Goal: Check status: Check status

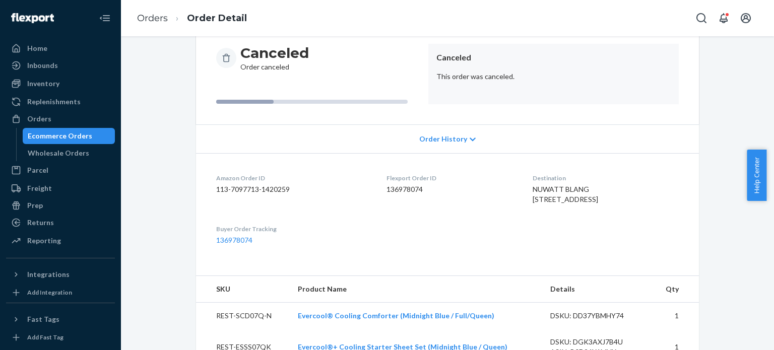
scroll to position [101, 0]
click at [157, 9] on ol "Orders Order Detail" at bounding box center [192, 19] width 126 height 30
click at [161, 20] on link "Orders" at bounding box center [152, 18] width 31 height 11
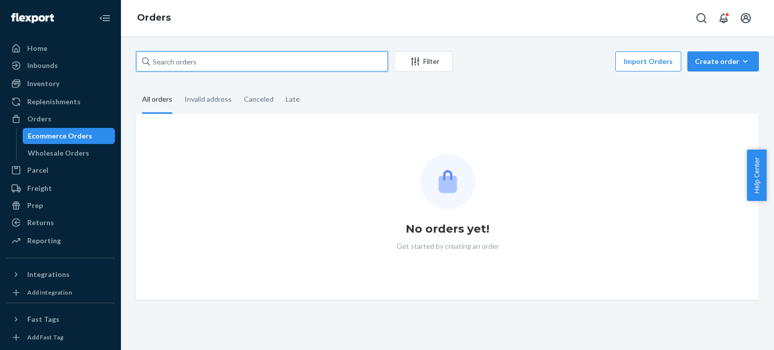
click at [300, 62] on input "text" at bounding box center [262, 61] width 252 height 20
paste input "113-6417857-6760253"
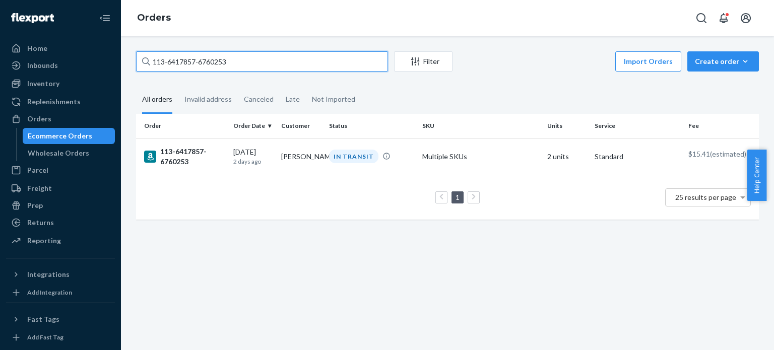
click at [195, 66] on input "113-6417857-6760253" at bounding box center [262, 61] width 252 height 20
paste input "US2535883"
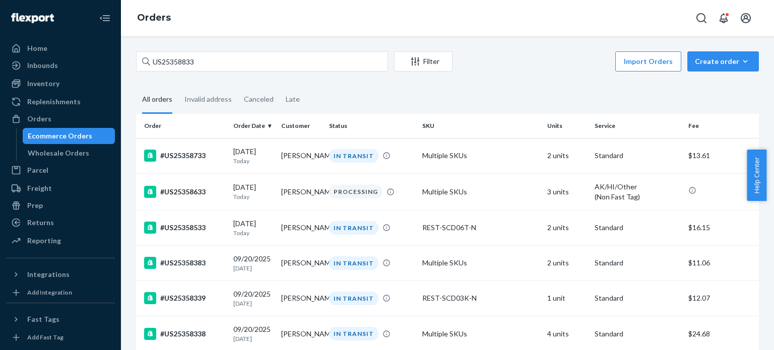
click at [245, 50] on div "US25358833 Filter Import Orders Create order Ecommerce order Removal order All …" at bounding box center [447, 193] width 653 height 314
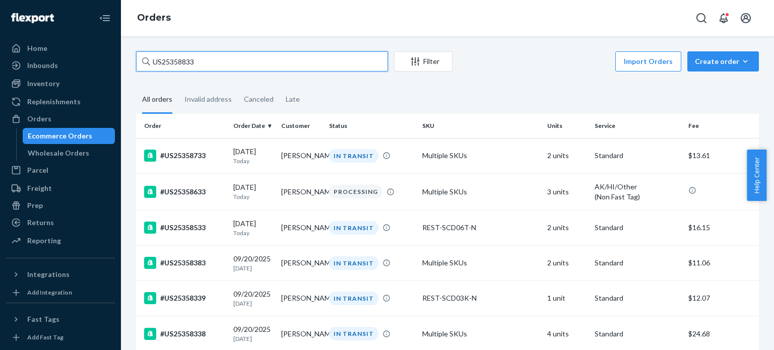
click at [246, 56] on input "US25358833" at bounding box center [262, 61] width 252 height 20
paste input "747"
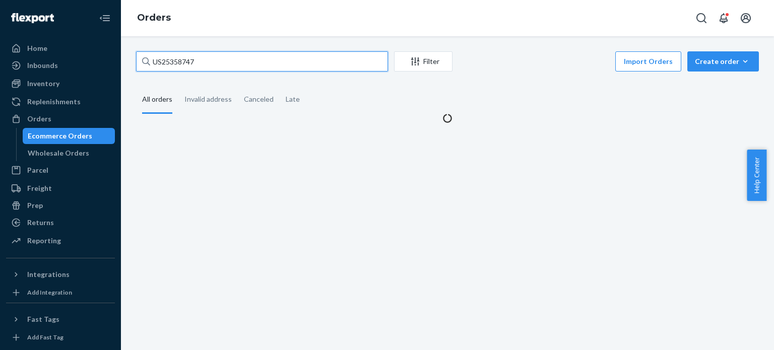
type input "US25358747"
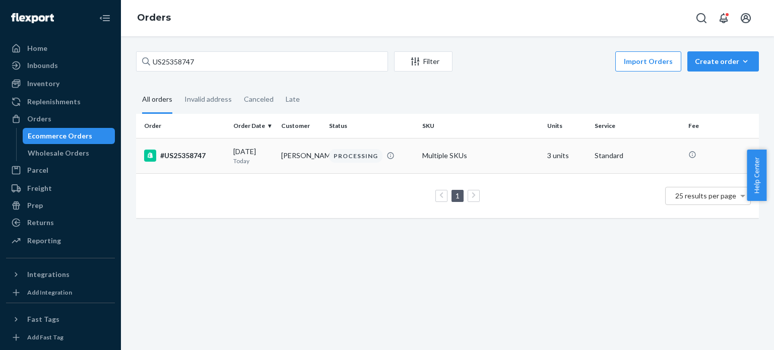
click at [177, 155] on div "#US25358747" at bounding box center [184, 156] width 81 height 12
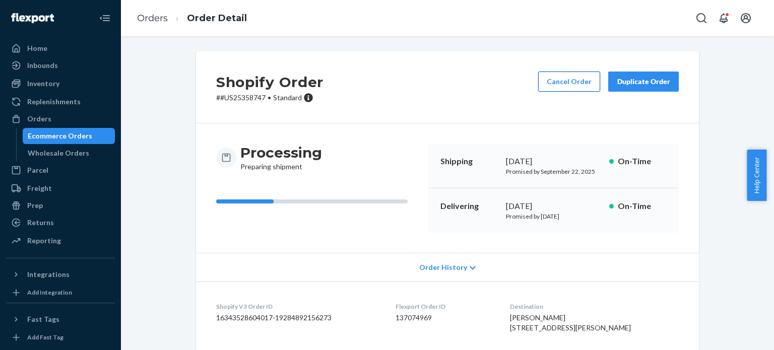
click at [562, 83] on button "Cancel Order" at bounding box center [569, 82] width 62 height 20
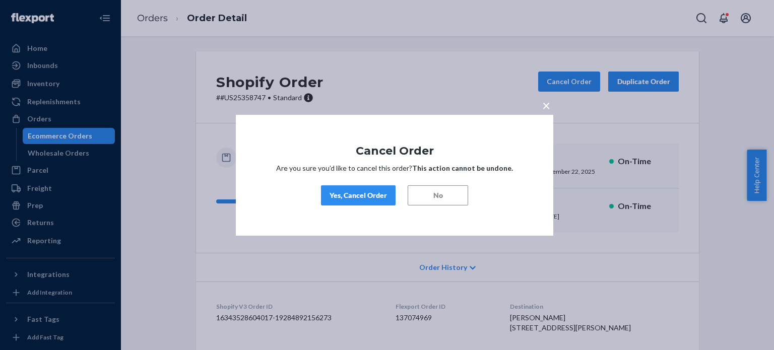
click at [345, 194] on div "Yes, Cancel Order" at bounding box center [357, 195] width 57 height 10
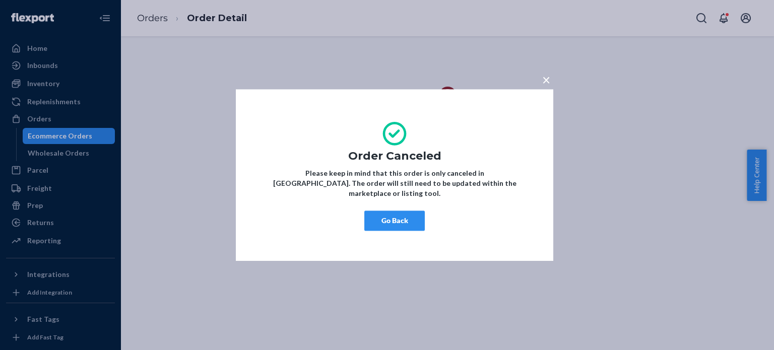
click at [390, 217] on button "Go Back" at bounding box center [394, 221] width 60 height 20
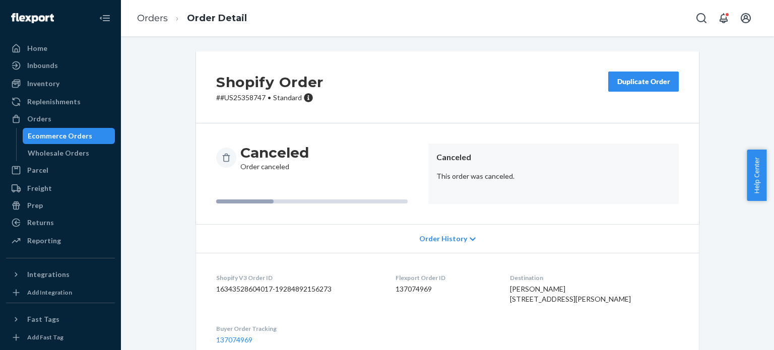
click at [147, 10] on ol "Orders Order Detail" at bounding box center [192, 19] width 126 height 30
click at [152, 15] on link "Orders" at bounding box center [152, 18] width 31 height 11
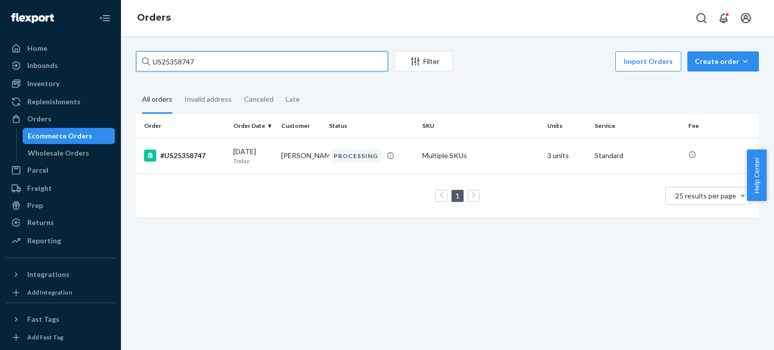
click at [219, 68] on input "US25358747" at bounding box center [262, 61] width 252 height 20
paste input "114-7965827-9824246"
type input "114-7965827-9824246"
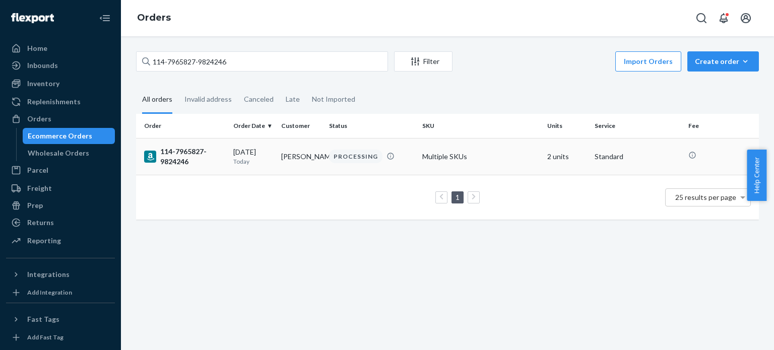
click at [163, 149] on div "114-7965827-9824246" at bounding box center [184, 157] width 81 height 20
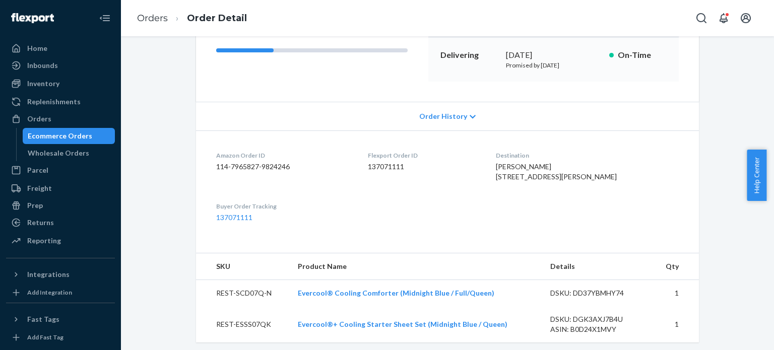
scroll to position [252, 0]
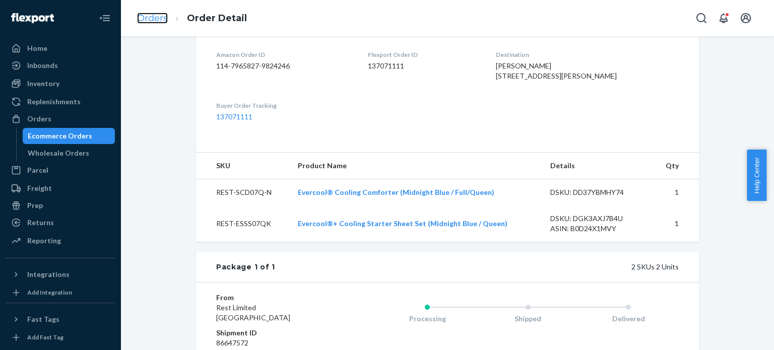
click at [147, 15] on link "Orders" at bounding box center [152, 18] width 31 height 11
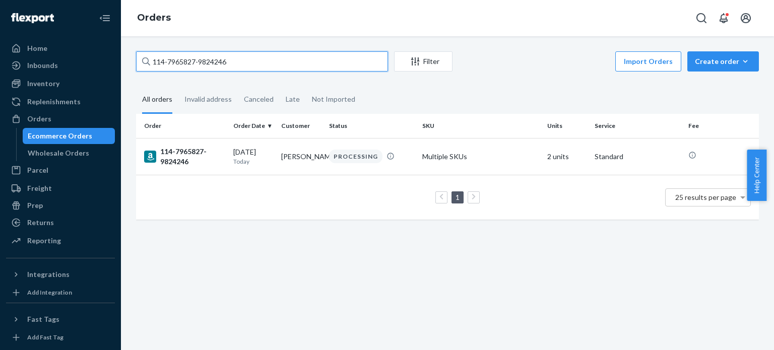
click at [187, 57] on input "114-7965827-9824246" at bounding box center [262, 61] width 252 height 20
paste input "1-6318394-185546"
type input "111-6318394-1855466"
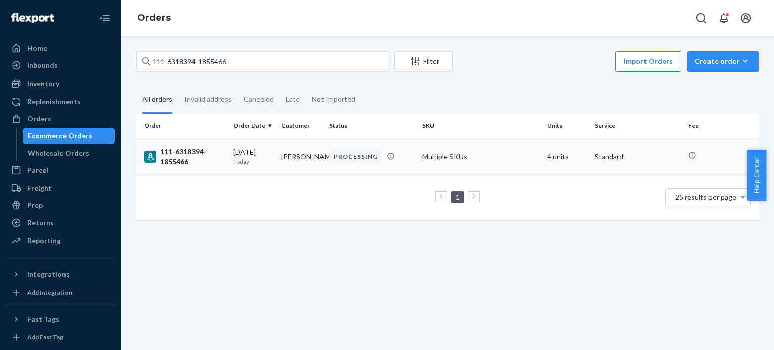
click at [181, 161] on div "111-6318394-1855466" at bounding box center [184, 157] width 81 height 20
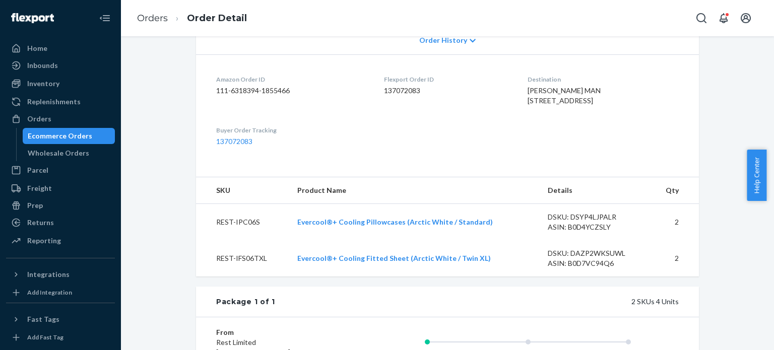
scroll to position [252, 0]
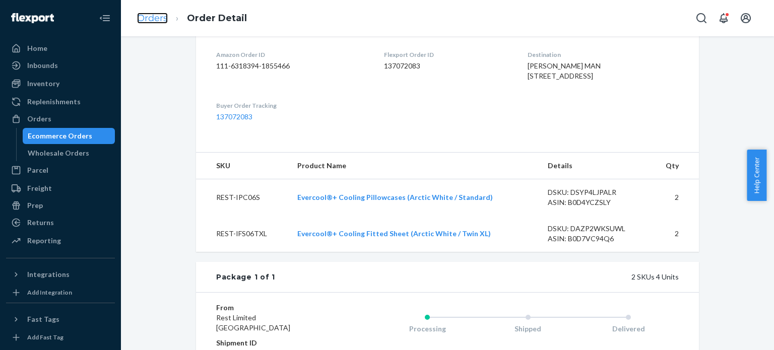
click at [157, 16] on link "Orders" at bounding box center [152, 18] width 31 height 11
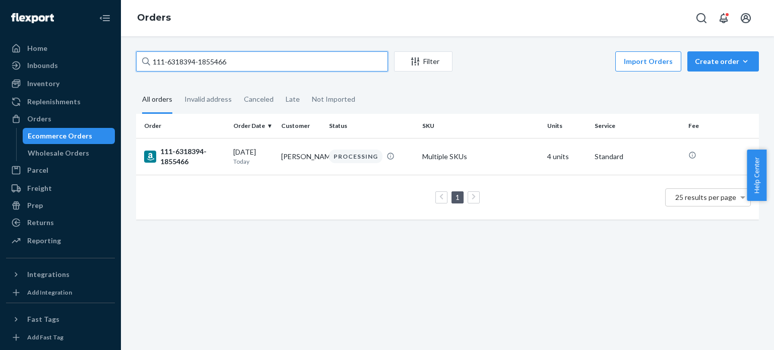
click at [187, 60] on input "111-6318394-1855466" at bounding box center [262, 61] width 252 height 20
paste input "2-7470184-3482617"
type input "112-7470184-3482617"
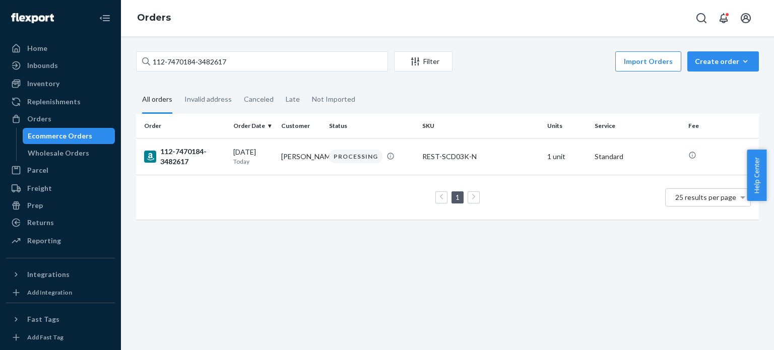
click at [170, 156] on div "112-7470184-3482617" at bounding box center [184, 157] width 81 height 20
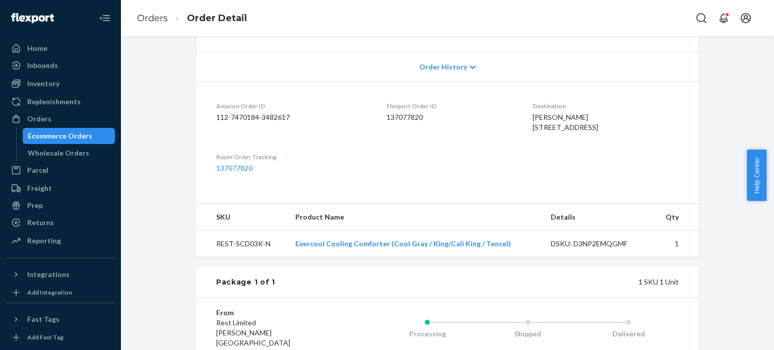
scroll to position [202, 0]
click at [156, 20] on link "Orders" at bounding box center [152, 18] width 31 height 11
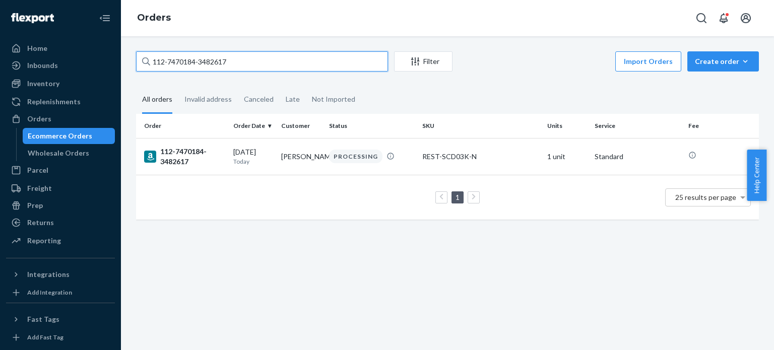
click at [173, 60] on input "112-7470184-3482617" at bounding box center [262, 61] width 252 height 20
click at [173, 61] on input "112-7470184-3482617" at bounding box center [262, 61] width 252 height 20
paste input "112-9058893-5307405"
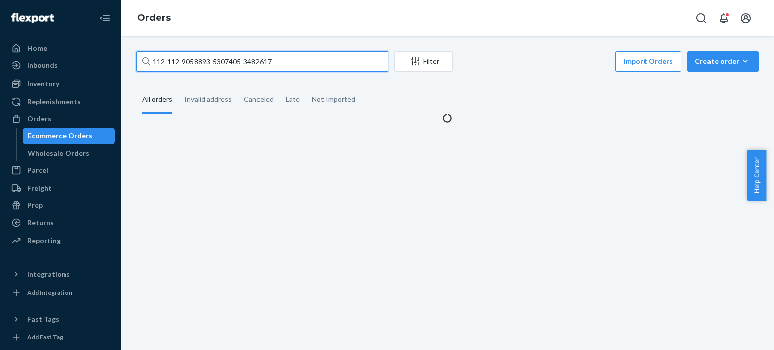
click at [208, 65] on input "112-112-9058893-5307405-3482617" at bounding box center [262, 61] width 252 height 20
paste input "9058893-5307405"
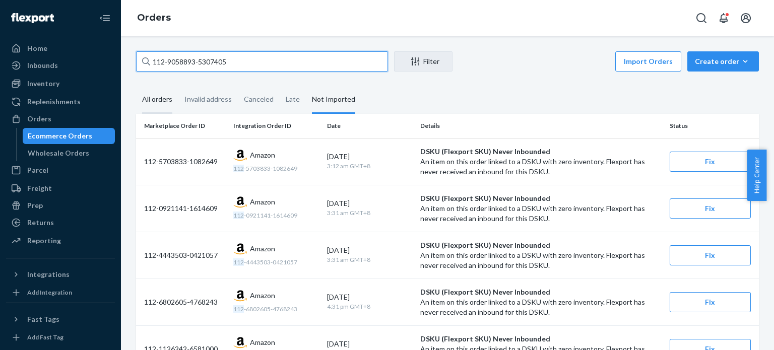
type input "112-9058893-5307405"
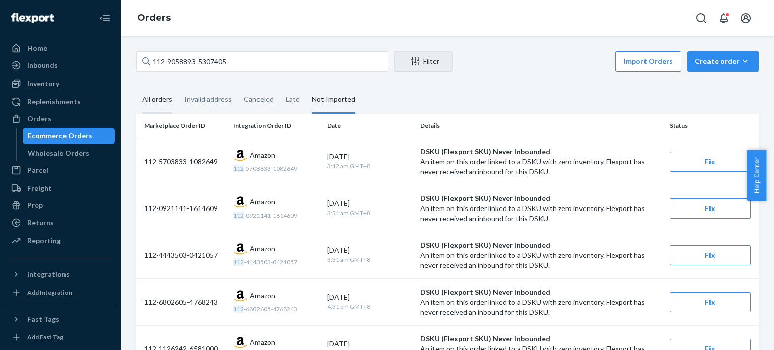
click at [162, 108] on div "All orders" at bounding box center [157, 100] width 30 height 28
click at [136, 86] on input "All orders" at bounding box center [136, 86] width 0 height 0
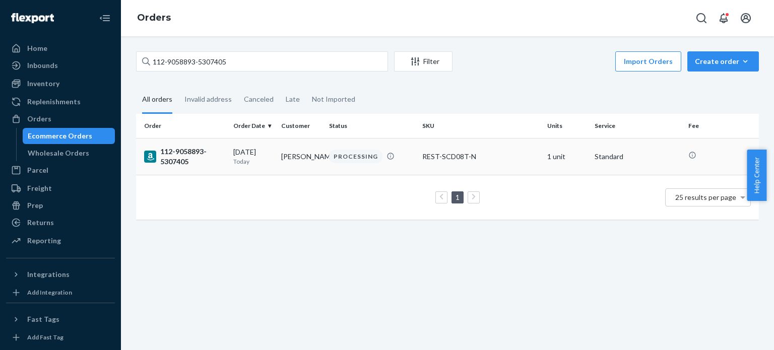
click at [177, 161] on div "112-9058893-5307405" at bounding box center [184, 157] width 81 height 20
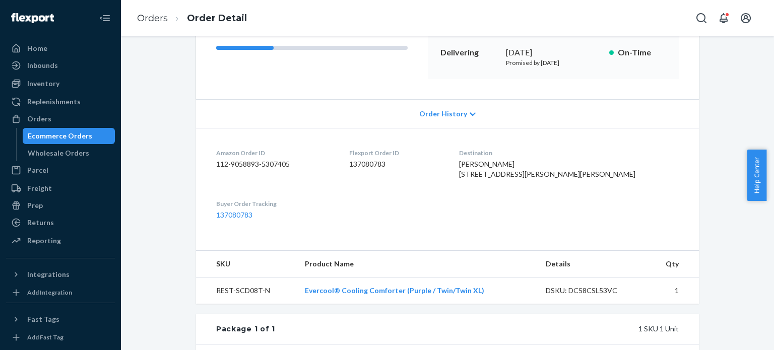
scroll to position [252, 0]
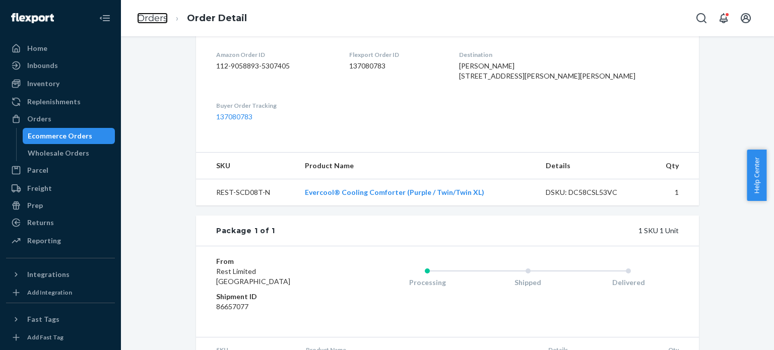
drag, startPoint x: 155, startPoint y: 15, endPoint x: 174, endPoint y: 42, distance: 32.6
click at [155, 15] on link "Orders" at bounding box center [152, 18] width 31 height 11
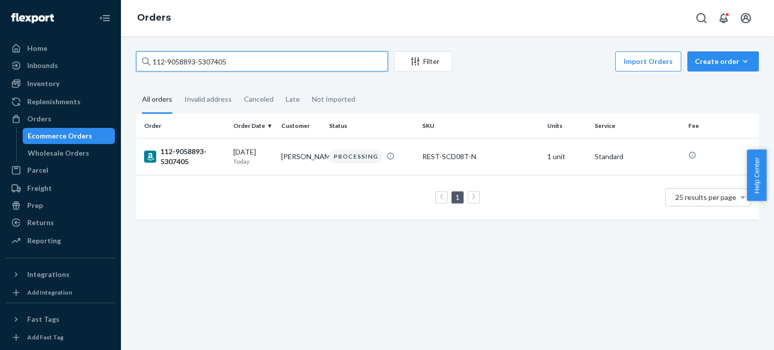
click at [180, 55] on input "112-9058893-5307405" at bounding box center [262, 61] width 252 height 20
click at [181, 56] on input "112-9058893-5307405" at bounding box center [262, 61] width 252 height 20
paste input "4-1694894-6750623"
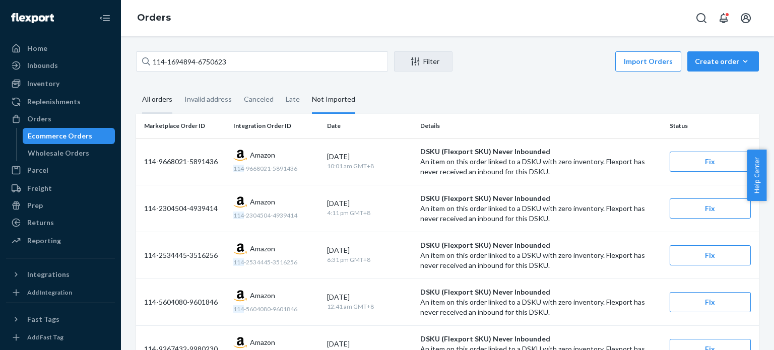
click at [160, 99] on div "All orders" at bounding box center [157, 100] width 30 height 28
click at [136, 86] on input "All orders" at bounding box center [136, 86] width 0 height 0
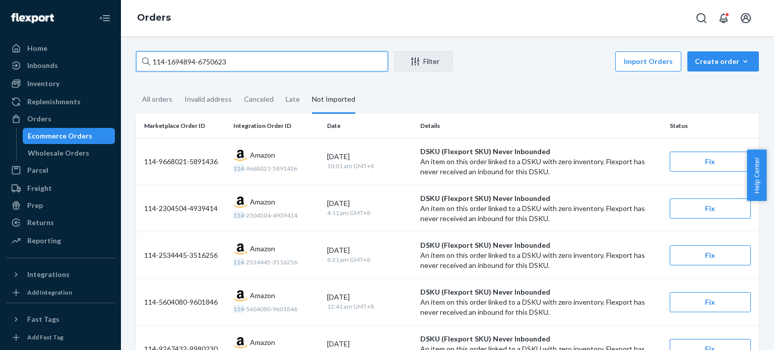
click at [191, 64] on input "114-1694894-6750623" at bounding box center [262, 61] width 252 height 20
paste input "2-9090396-0800227"
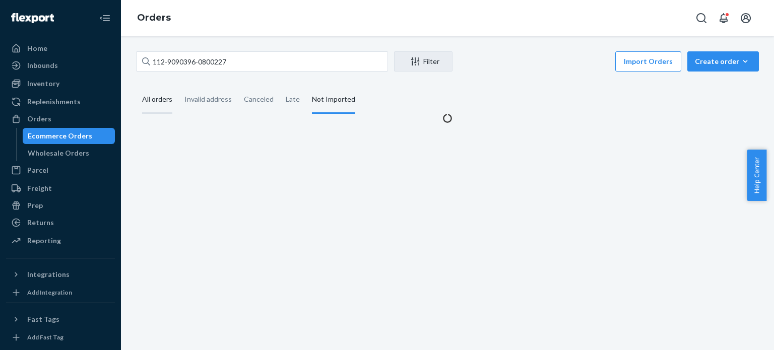
click at [157, 88] on div "All orders" at bounding box center [157, 100] width 30 height 28
click at [136, 86] on input "All orders" at bounding box center [136, 86] width 0 height 0
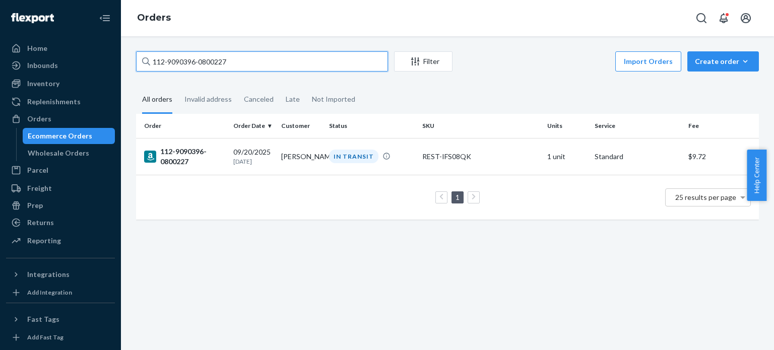
click at [206, 58] on input "112-9090396-0800227" at bounding box center [262, 61] width 252 height 20
paste input "4-5814184-0221802"
click at [189, 55] on input "114-5814184-0221802" at bounding box center [262, 61] width 252 height 20
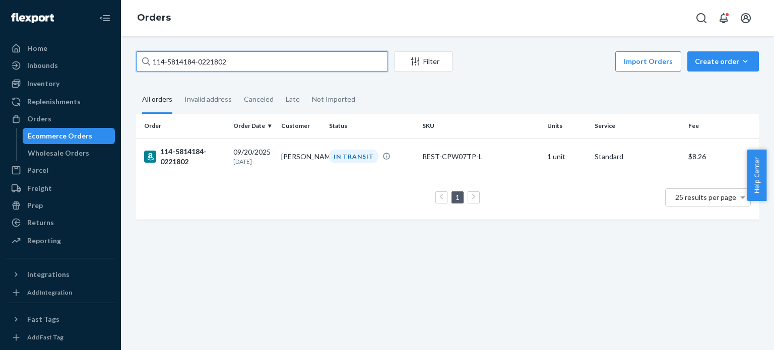
click at [189, 55] on input "114-5814184-0221802" at bounding box center [262, 61] width 252 height 20
paste input "0831802-476186"
click at [254, 61] on input "114-0831802-4761862" at bounding box center [262, 61] width 252 height 20
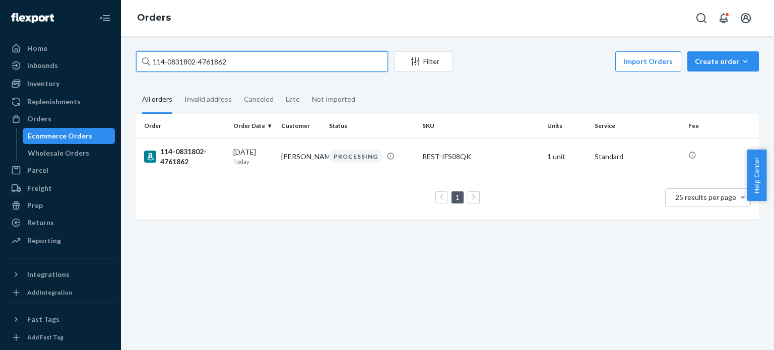
click at [254, 61] on input "114-0831802-4761862" at bounding box center [262, 61] width 252 height 20
paste input "1-4601786-2825053"
click at [245, 63] on input "111-4601786-2825053" at bounding box center [262, 61] width 252 height 20
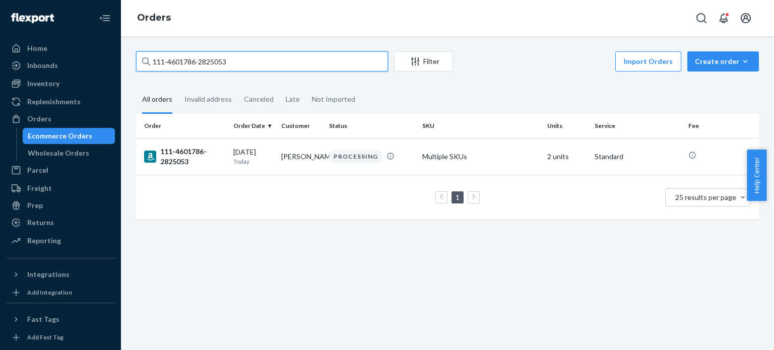
paste input "3-4299855-1090611"
click at [234, 67] on input "113-4299855-1090611" at bounding box center [262, 61] width 252 height 20
click at [235, 65] on input "113-4299855-1090611" at bounding box center [262, 61] width 252 height 20
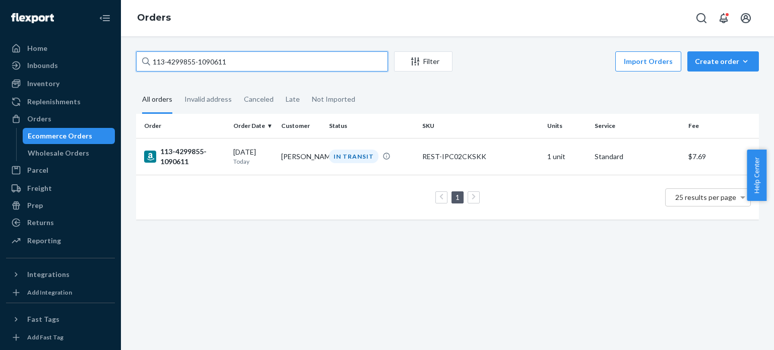
paste input "8168026-2801033"
click at [246, 54] on input "113-8168026-2801033" at bounding box center [262, 61] width 252 height 20
paste input "5884750-1875416"
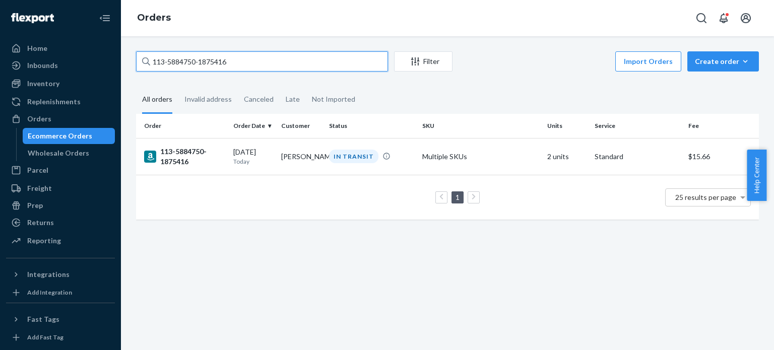
click at [228, 60] on input "113-5884750-1875416" at bounding box center [262, 61] width 252 height 20
paste input "4-0007061-3637015"
click at [271, 56] on input "114-0007061-3637015" at bounding box center [262, 61] width 252 height 20
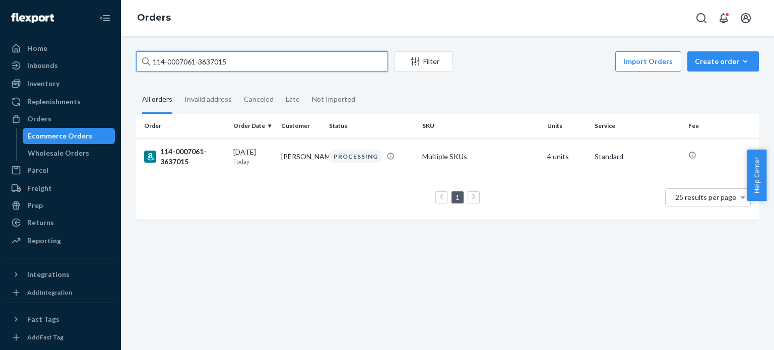
click at [271, 56] on input "114-0007061-3637015" at bounding box center [262, 61] width 252 height 20
paste input "4773953-311146"
click at [312, 62] on input "114-4773953-3111465" at bounding box center [262, 61] width 252 height 20
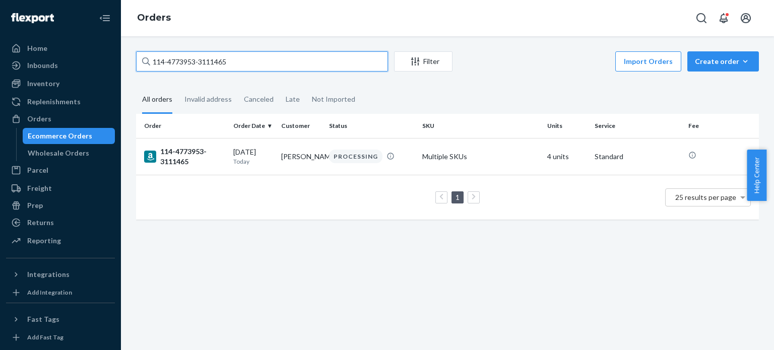
click at [312, 62] on input "114-4773953-3111465" at bounding box center [262, 61] width 252 height 20
paste input "1-2879076-9129840"
click at [291, 58] on input "111-2879076-9129840" at bounding box center [262, 61] width 252 height 20
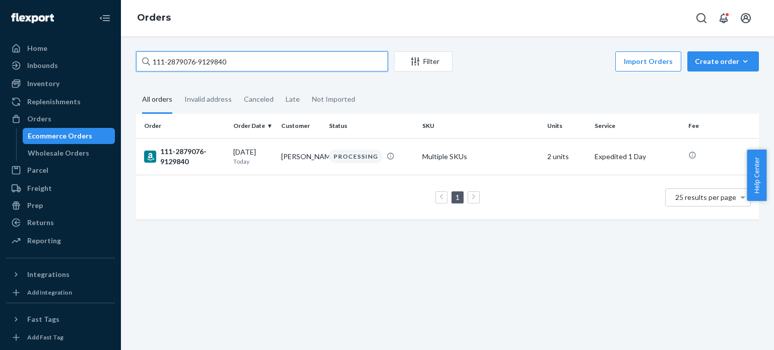
paste input "9646817-8252234"
click at [246, 60] on input "111-9646817-8252234" at bounding box center [262, 61] width 252 height 20
paste input "3-5794037-1974625"
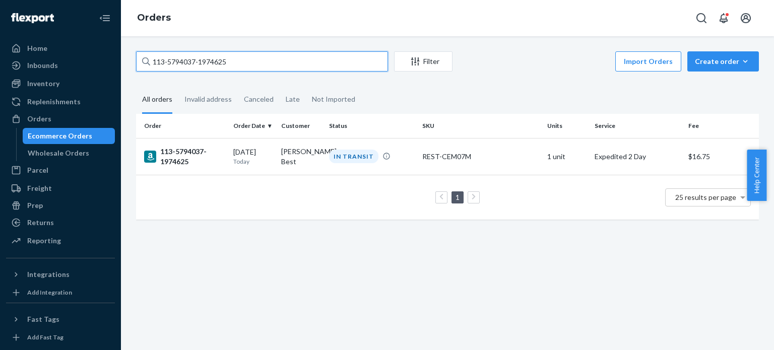
click at [255, 58] on input "113-5794037-1974625" at bounding box center [262, 61] width 252 height 20
paste input "1-7181746-8184233"
click at [214, 64] on input "111-7181746-8184233" at bounding box center [262, 61] width 252 height 20
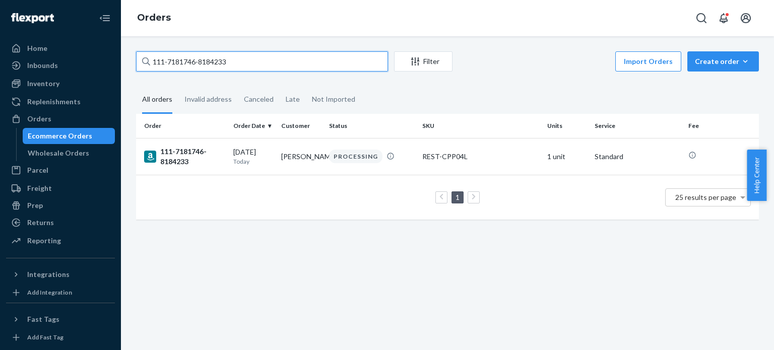
click at [214, 64] on input "111-7181746-8184233" at bounding box center [262, 61] width 252 height 20
paste input "3490151-0347424"
click at [240, 64] on input "111-3490151-0347424" at bounding box center [262, 61] width 252 height 20
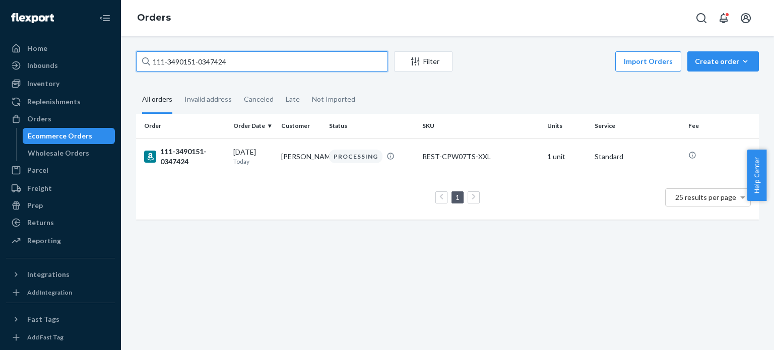
click at [240, 64] on input "111-3490151-0347424" at bounding box center [262, 61] width 252 height 20
paste input "2-7919590-2729805"
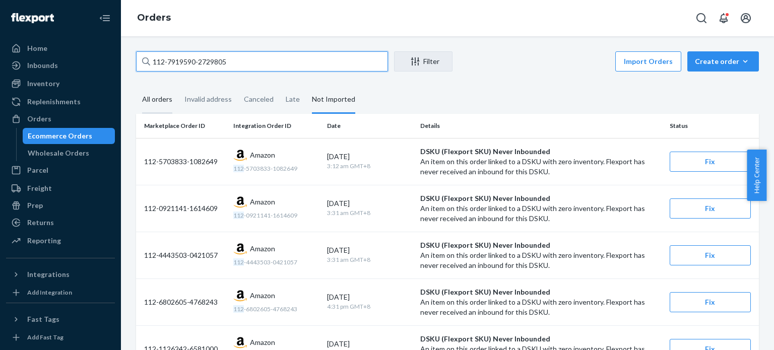
type input "112-7919590-2729805"
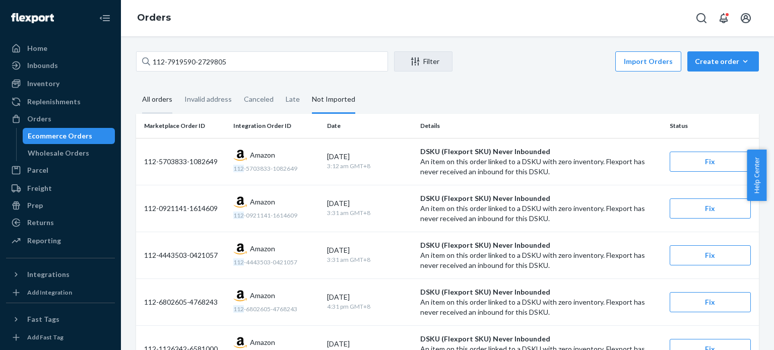
click at [162, 101] on div "All orders" at bounding box center [157, 100] width 30 height 28
click at [136, 86] on input "All orders" at bounding box center [136, 86] width 0 height 0
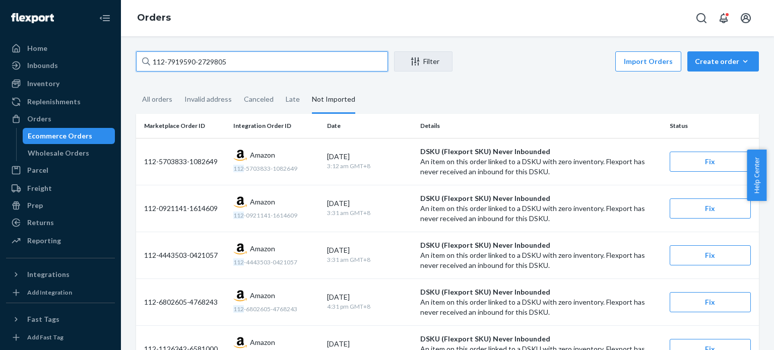
click at [277, 65] on input "112-7919590-2729805" at bounding box center [262, 61] width 252 height 20
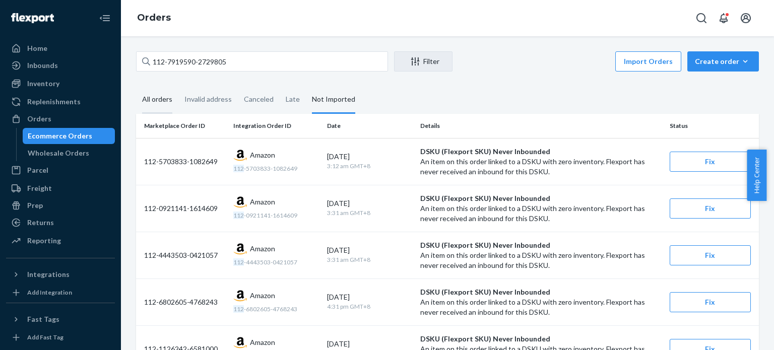
click at [164, 102] on div "All orders" at bounding box center [157, 100] width 30 height 28
click at [136, 86] on input "All orders" at bounding box center [136, 86] width 0 height 0
click at [200, 98] on div "Invalid address" at bounding box center [207, 100] width 47 height 28
click at [178, 86] on input "Invalid address" at bounding box center [178, 86] width 0 height 0
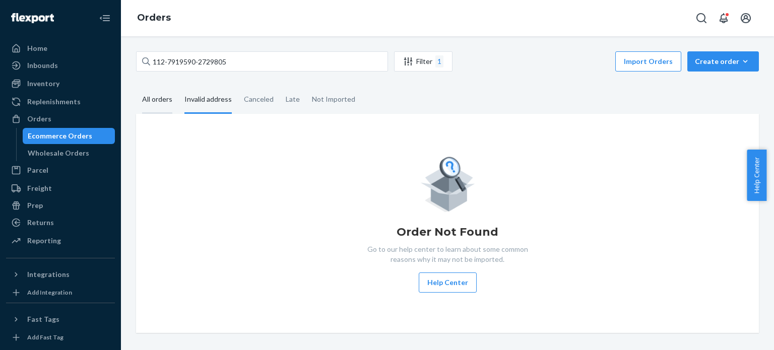
click at [150, 94] on div "All orders" at bounding box center [157, 100] width 30 height 28
click at [136, 86] on input "All orders" at bounding box center [136, 86] width 0 height 0
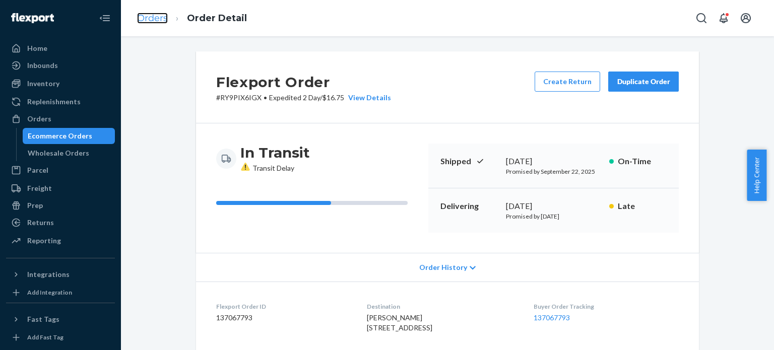
click at [153, 15] on link "Orders" at bounding box center [152, 18] width 31 height 11
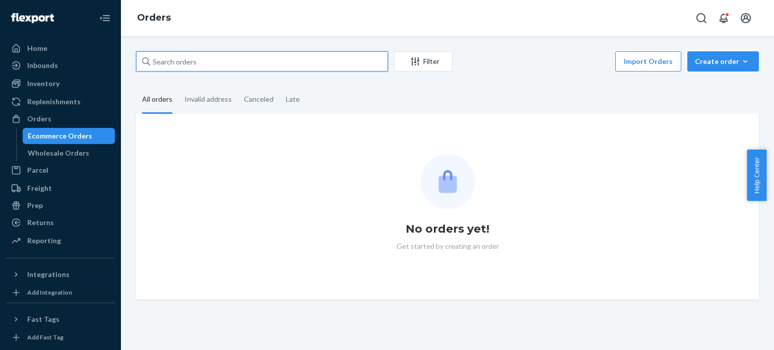
click at [185, 64] on input "text" at bounding box center [262, 61] width 252 height 20
paste input "112-7919590-2729805"
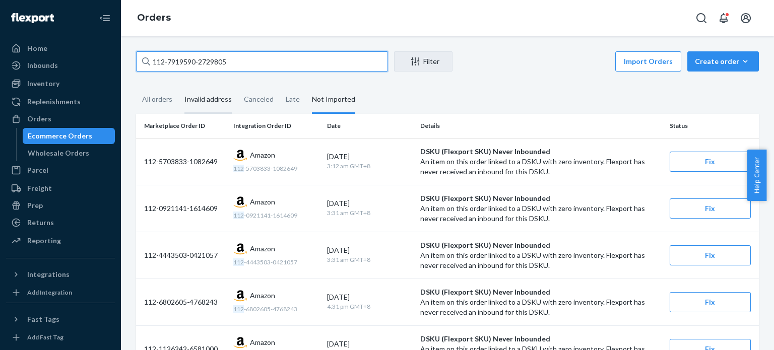
type input "112-7919590-2729805"
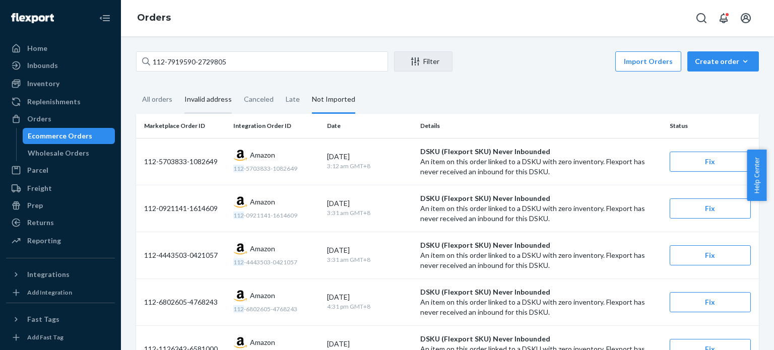
click at [187, 104] on div "Invalid address" at bounding box center [207, 100] width 47 height 28
click at [178, 86] on input "Invalid address" at bounding box center [178, 86] width 0 height 0
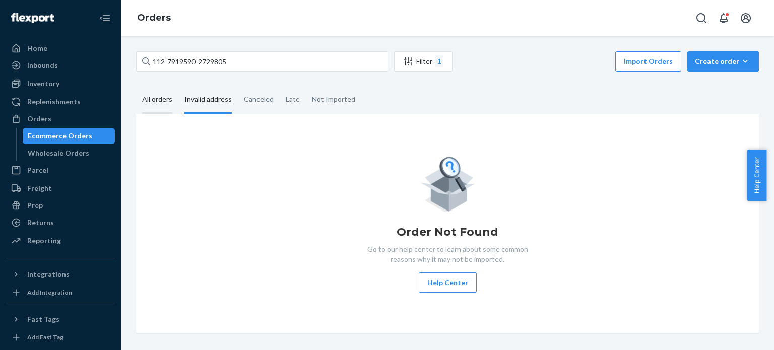
click at [152, 106] on div "All orders" at bounding box center [157, 100] width 30 height 28
click at [136, 86] on input "All orders" at bounding box center [136, 86] width 0 height 0
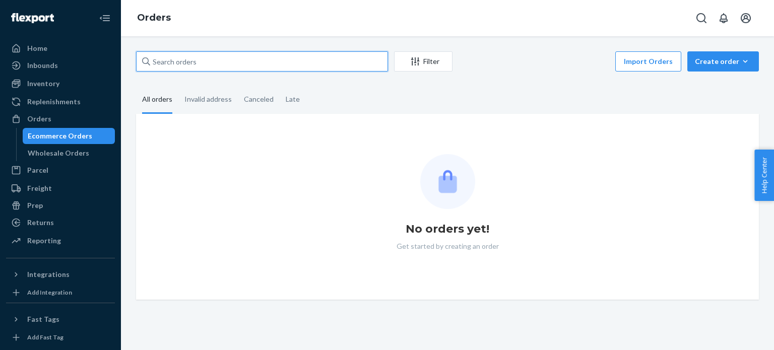
click at [206, 66] on input "text" at bounding box center [262, 61] width 252 height 20
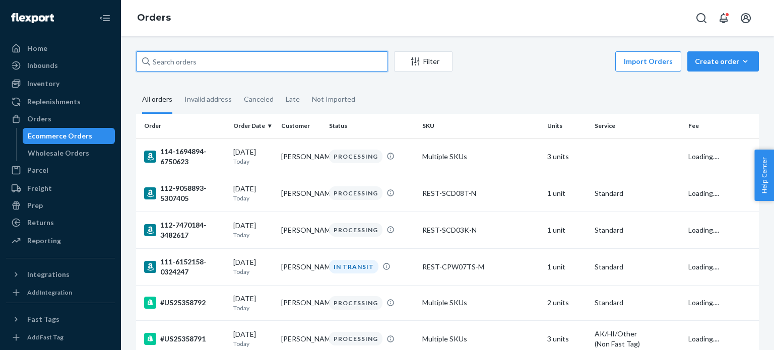
paste input "112-7919590-2729805"
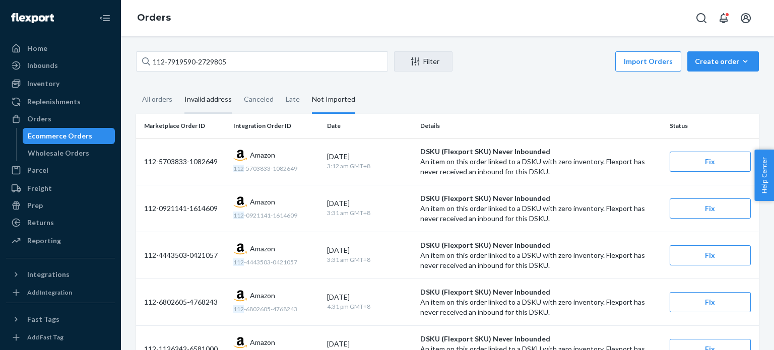
click at [186, 102] on div "Invalid address" at bounding box center [207, 100] width 47 height 28
click at [178, 86] on input "Invalid address" at bounding box center [178, 86] width 0 height 0
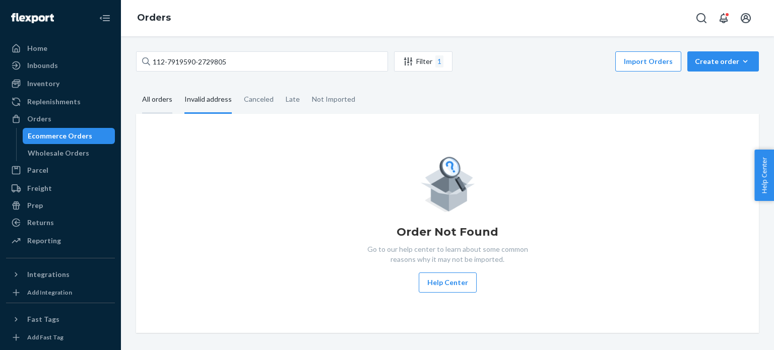
click at [156, 102] on div "All orders" at bounding box center [157, 100] width 30 height 28
click at [136, 86] on input "All orders" at bounding box center [136, 86] width 0 height 0
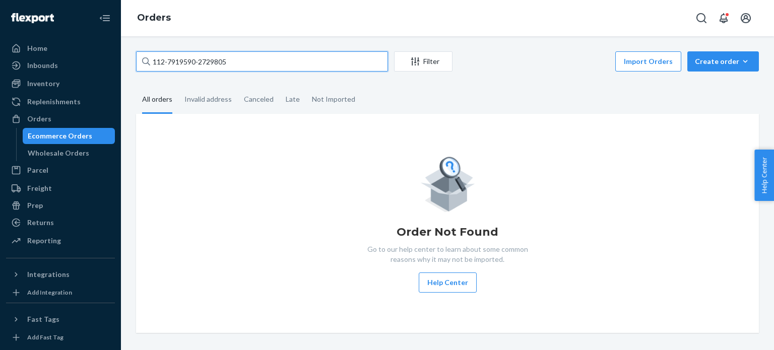
click at [258, 64] on input "112-7919590-2729805" at bounding box center [262, 61] width 252 height 20
paste input "[US_VEHICLE_IDENTIFICATION_NUMBER]"
type input "1ZE3539K1335695701"
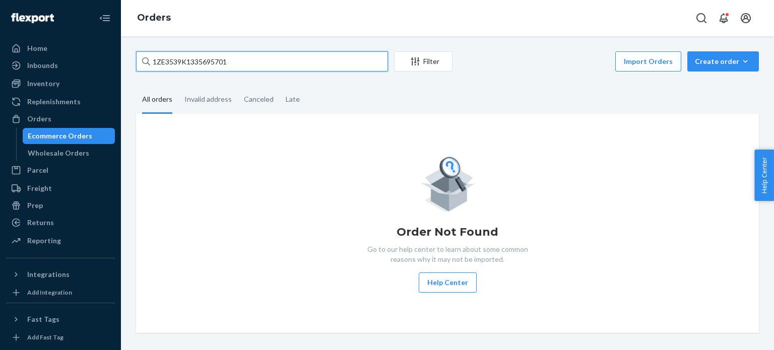
click at [253, 65] on input "1ZE3539K1335695701" at bounding box center [262, 61] width 252 height 20
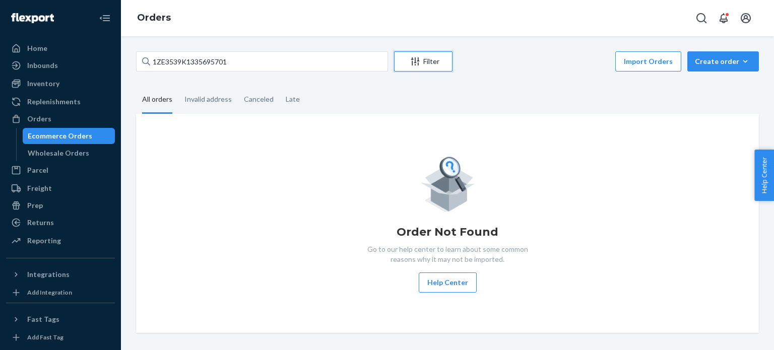
click at [419, 60] on icon "Filter" at bounding box center [415, 61] width 10 height 10
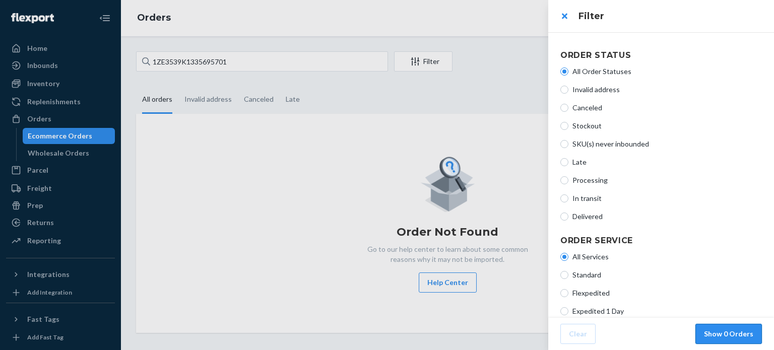
click at [730, 332] on button "Show 0 Orders" at bounding box center [728, 334] width 67 height 20
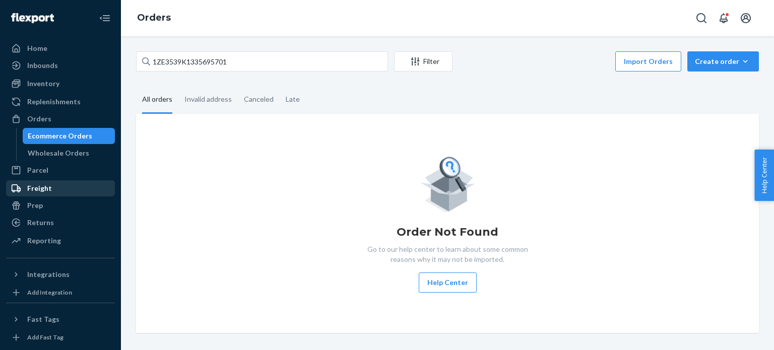
drag, startPoint x: 61, startPoint y: 164, endPoint x: 97, endPoint y: 187, distance: 43.3
click at [60, 164] on div "Parcel" at bounding box center [60, 170] width 107 height 14
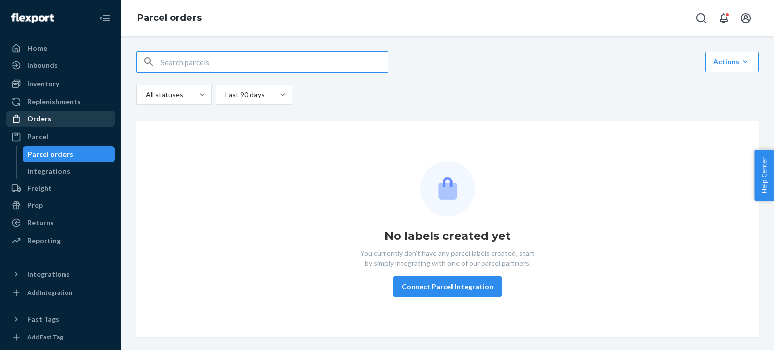
click at [57, 119] on div "Orders" at bounding box center [60, 119] width 107 height 14
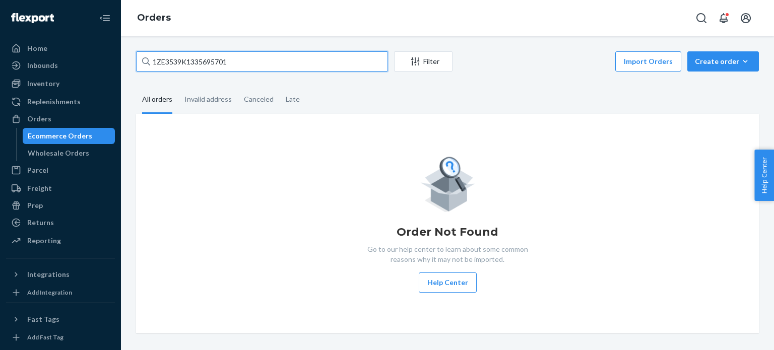
click at [244, 57] on input "1ZE3539K1335695701" at bounding box center [262, 61] width 252 height 20
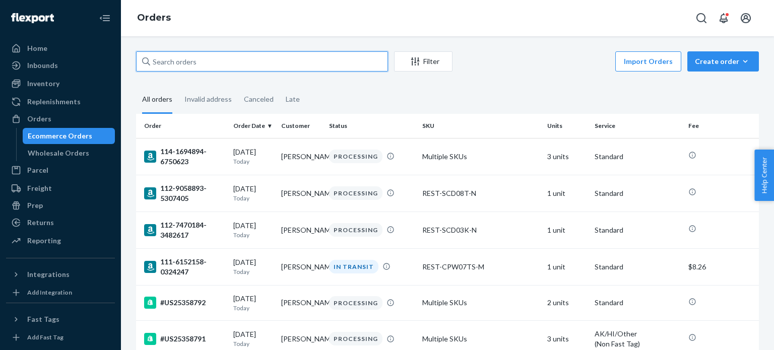
click at [203, 70] on input "text" at bounding box center [262, 61] width 252 height 20
paste input "114-8838381-6726642"
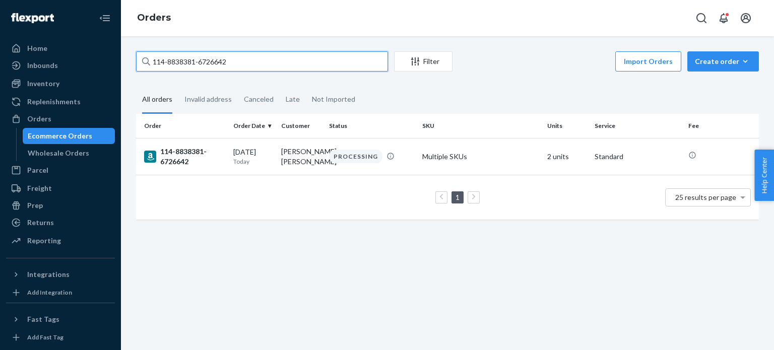
click at [271, 63] on input "114-8838381-6726642" at bounding box center [262, 61] width 252 height 20
paste input "1-8047060-1747424"
type input "111-8047060-1747424"
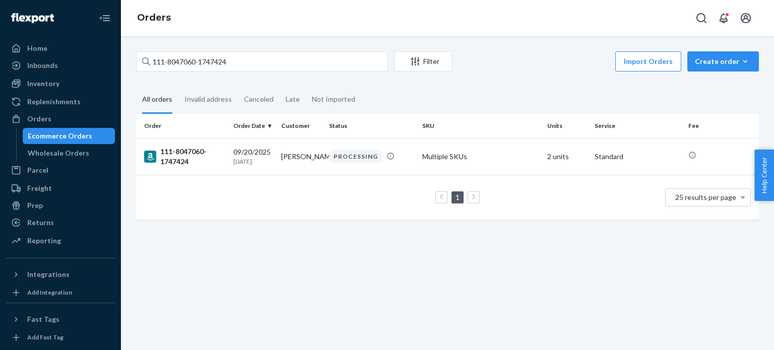
click at [336, 227] on div "Order Order Date Customer Status SKU Units Service Fee 111-8047060-1747424 [DAT…" at bounding box center [447, 172] width 623 height 116
